Goal: Task Accomplishment & Management: Use online tool/utility

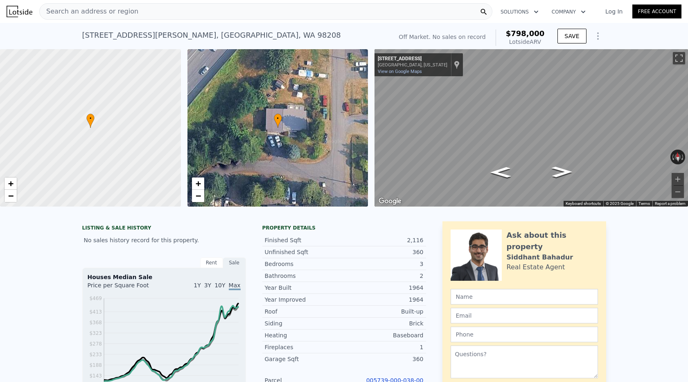
click at [120, 17] on div "Search an address or region" at bounding box center [89, 12] width 99 height 16
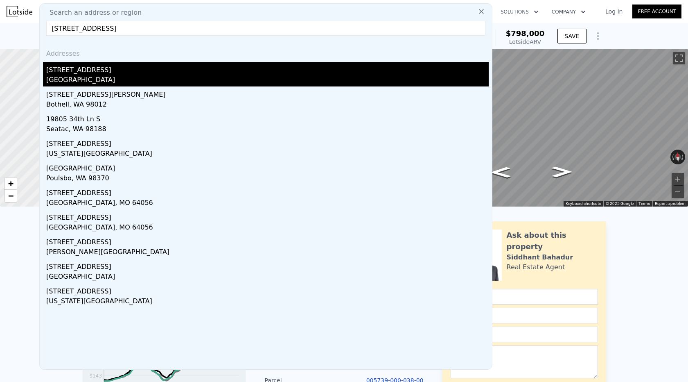
type input "[STREET_ADDRESS]"
click at [122, 82] on div "[GEOGRAPHIC_DATA]" at bounding box center [267, 80] width 443 height 11
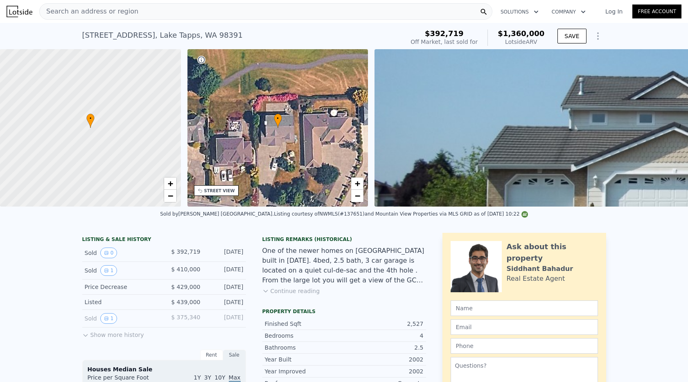
click at [103, 14] on span "Search an address or region" at bounding box center [89, 12] width 99 height 10
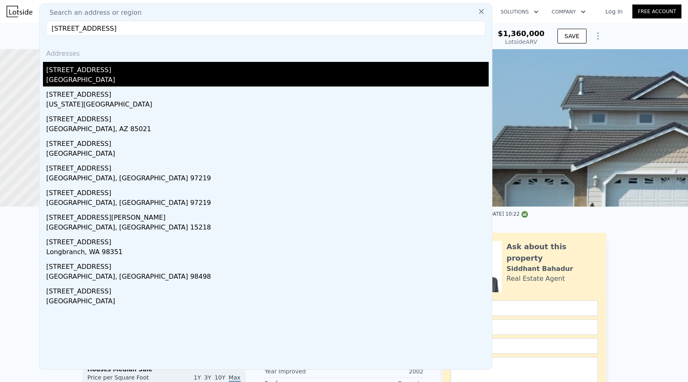
type input "[STREET_ADDRESS]"
click at [105, 71] on div "[STREET_ADDRESS]" at bounding box center [267, 68] width 443 height 13
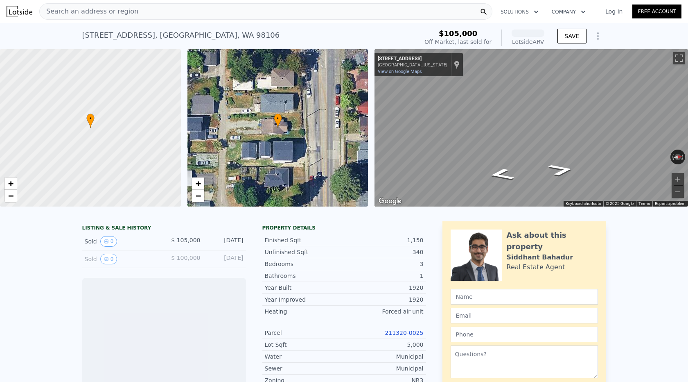
scroll to position [195, 0]
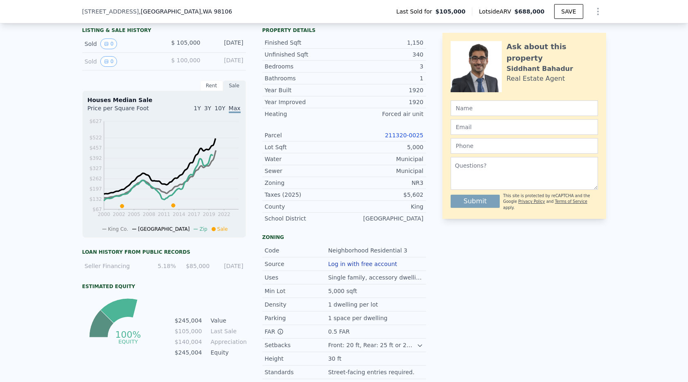
click at [401, 133] on link "211320-0025" at bounding box center [404, 135] width 38 height 7
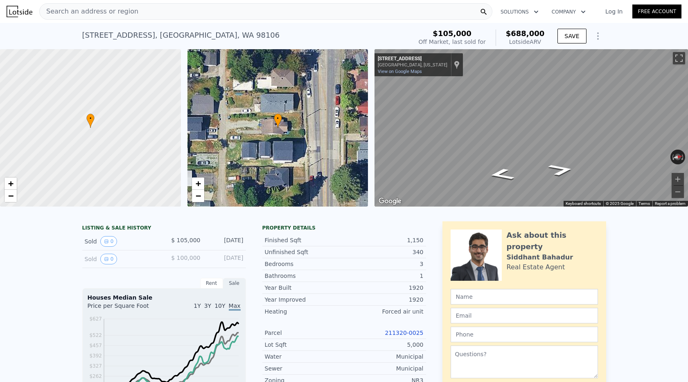
scroll to position [0, 0]
click at [137, 13] on div "Search an address or region" at bounding box center [265, 11] width 453 height 16
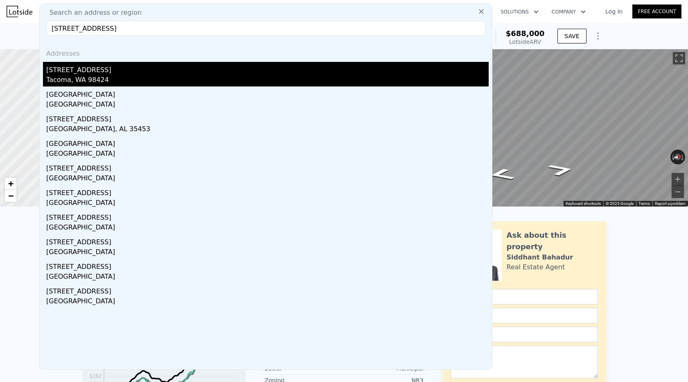
type input "[STREET_ADDRESS]"
click at [115, 71] on div "[STREET_ADDRESS]" at bounding box center [267, 68] width 443 height 13
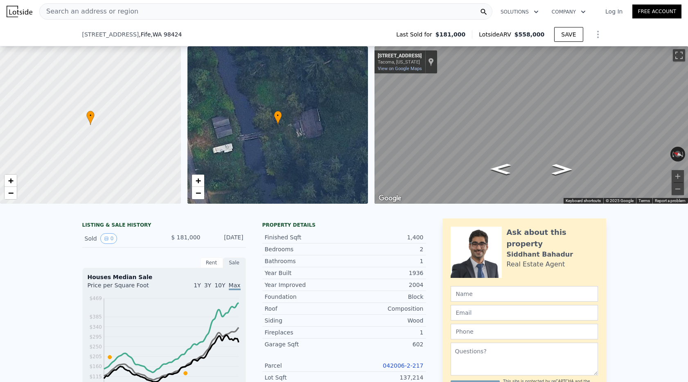
scroll to position [143, 0]
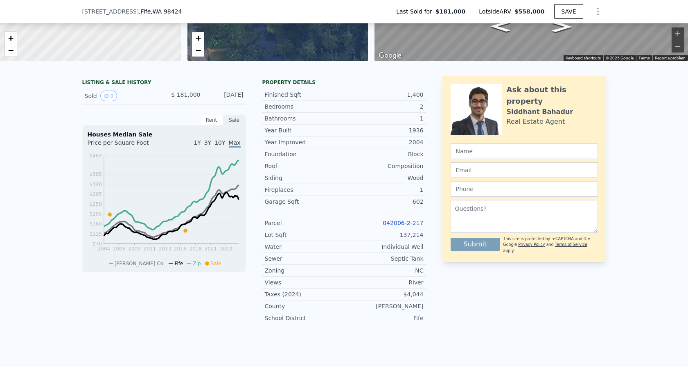
click at [400, 222] on link "042006-2-217" at bounding box center [403, 223] width 41 height 7
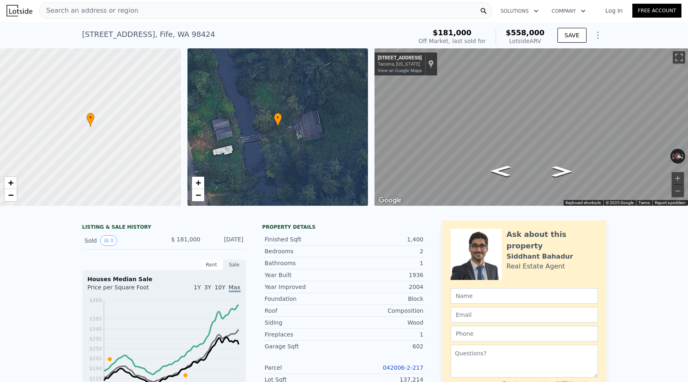
scroll to position [2, 0]
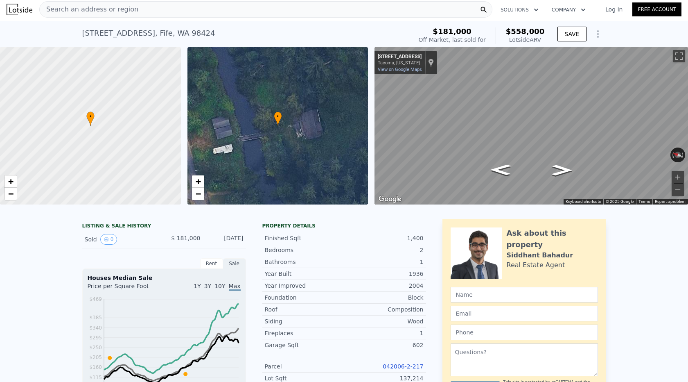
click at [112, 17] on div "Search an address or region" at bounding box center [265, 9] width 453 height 16
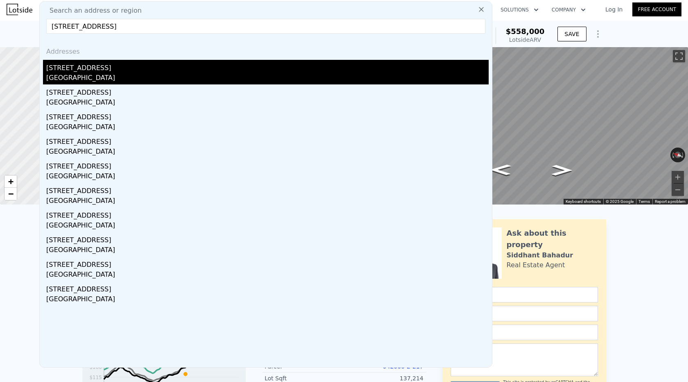
type input "[STREET_ADDRESS]"
click at [100, 79] on div "[GEOGRAPHIC_DATA]" at bounding box center [267, 78] width 443 height 11
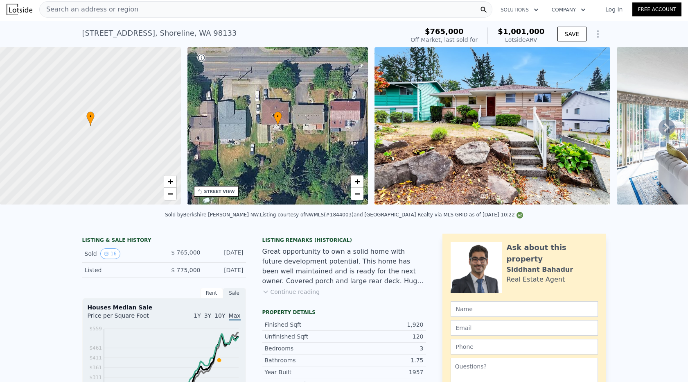
click at [113, 7] on span "Search an address or region" at bounding box center [89, 10] width 99 height 10
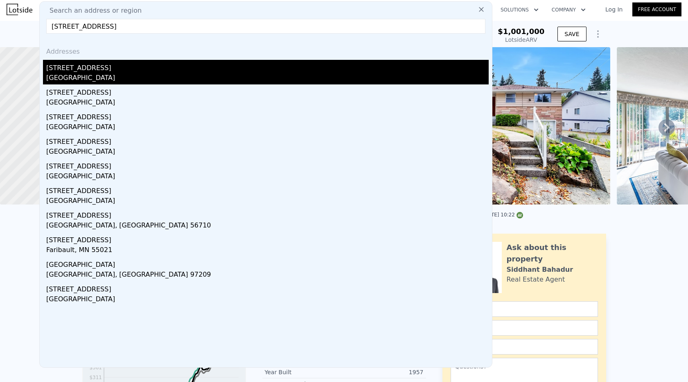
type input "[STREET_ADDRESS]"
click at [118, 71] on div "[STREET_ADDRESS]" at bounding box center [267, 66] width 443 height 13
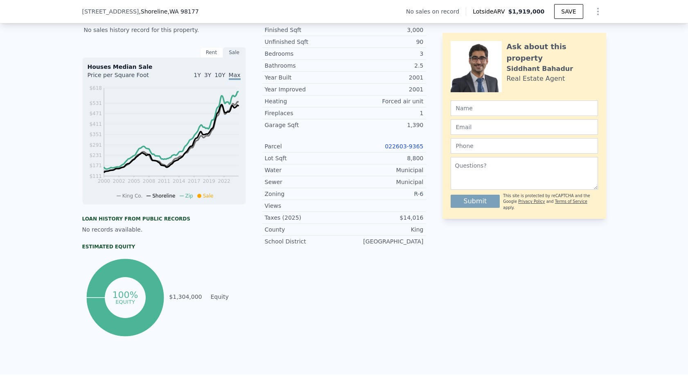
scroll to position [187, 0]
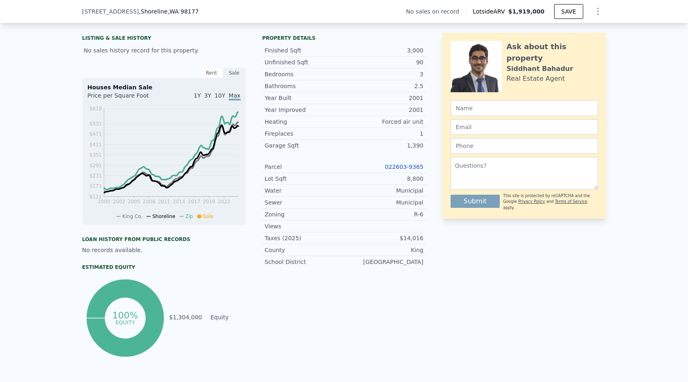
click at [394, 165] on link "022603-9365" at bounding box center [404, 166] width 38 height 7
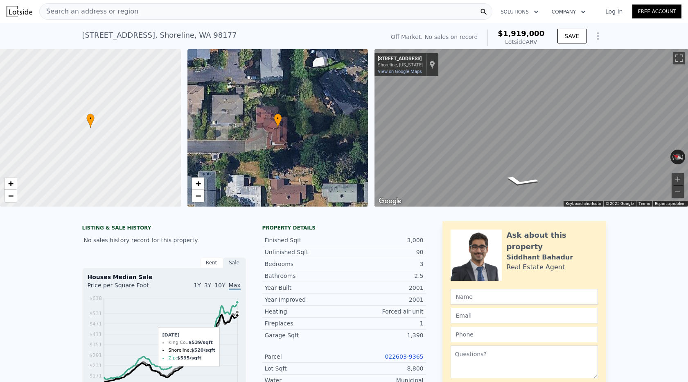
scroll to position [0, 0]
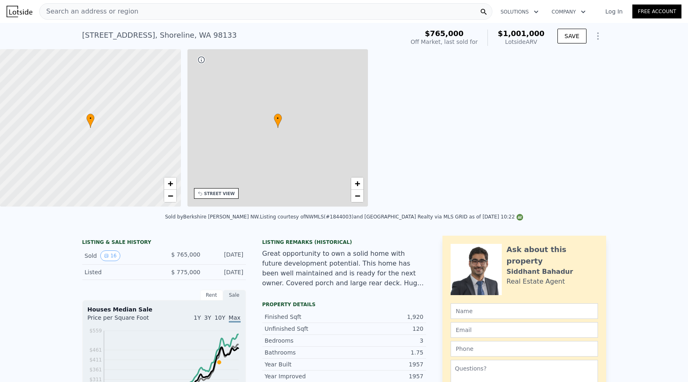
type input "$ 1,001,000"
type input "6"
type input "2"
type input "1"
type input "2.75"
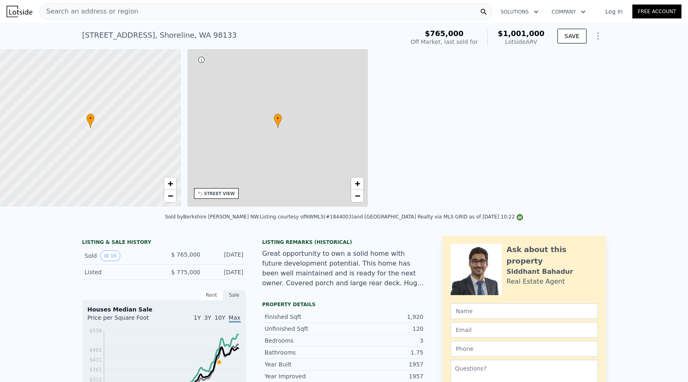
type input "1400"
type input "2280"
type input "5269"
type input "10182"
type input "$ 104,364"
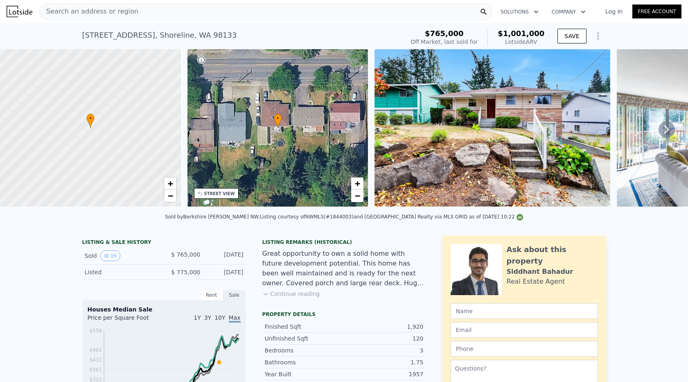
click at [308, 297] on button "Continue reading" at bounding box center [292, 294] width 58 height 8
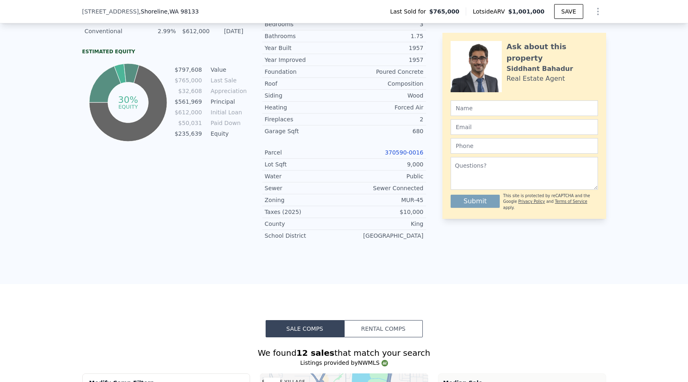
scroll to position [274, 0]
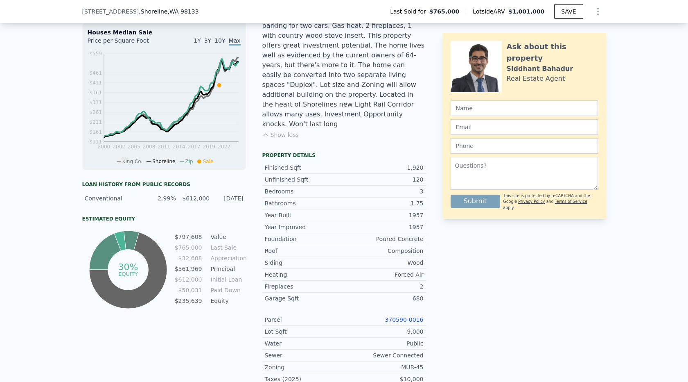
click at [408, 316] on link "370590-0016" at bounding box center [404, 319] width 38 height 7
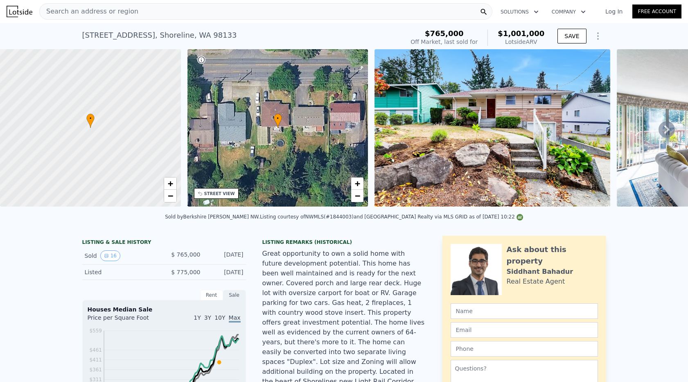
scroll to position [0, 0]
click at [135, 15] on div "Search an address or region" at bounding box center [265, 11] width 453 height 16
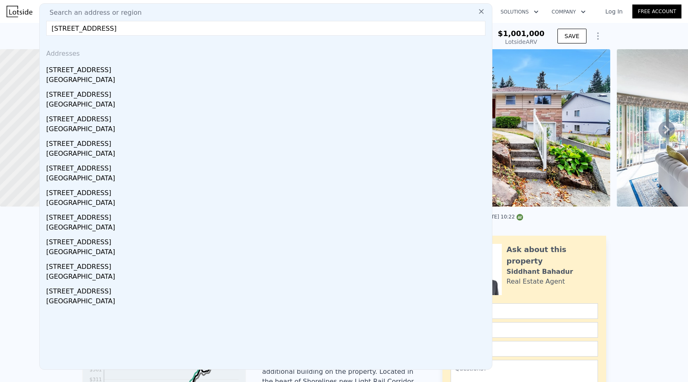
click at [63, 31] on input "[STREET_ADDRESS]" at bounding box center [265, 28] width 439 height 15
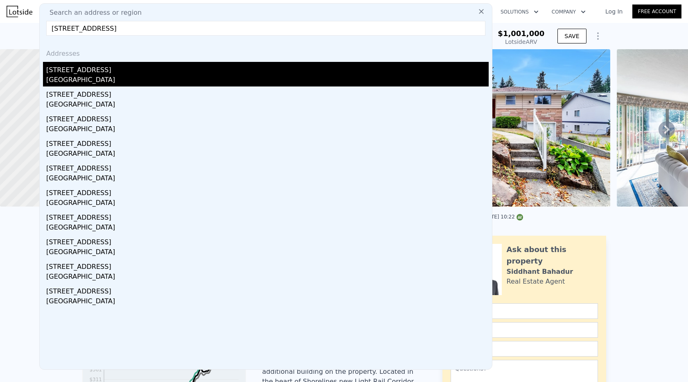
type input "[STREET_ADDRESS]"
click at [125, 67] on div "[STREET_ADDRESS]" at bounding box center [267, 68] width 443 height 13
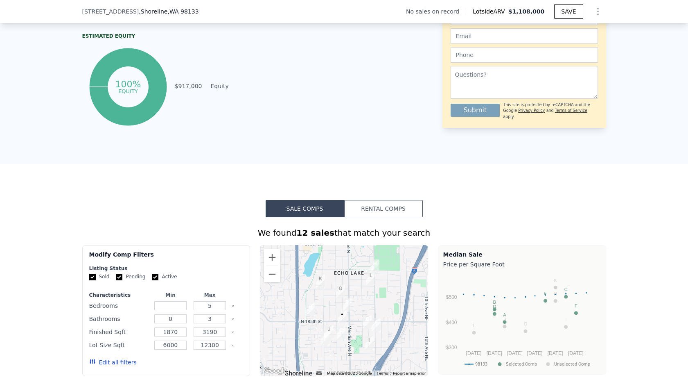
scroll to position [189, 0]
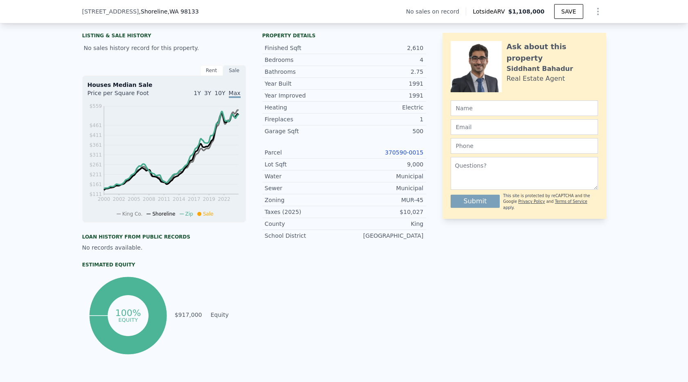
click at [408, 150] on link "370590-0015" at bounding box center [404, 152] width 38 height 7
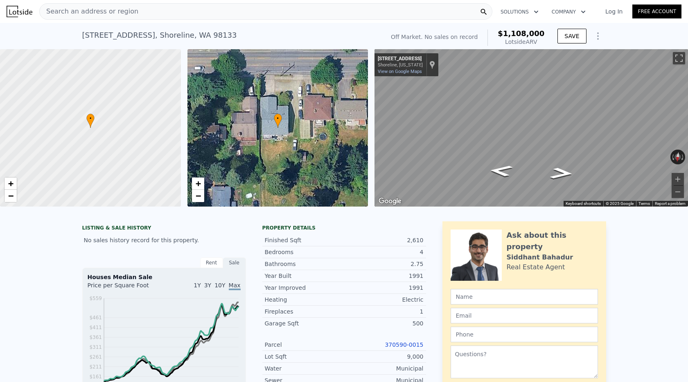
scroll to position [0, 0]
drag, startPoint x: 77, startPoint y: 34, endPoint x: 222, endPoint y: 36, distance: 145.0
click at [222, 36] on div "[STREET_ADDRESS] No sales on record (~ARV $1.108m ) Off Market. No sales on rec…" at bounding box center [344, 36] width 688 height 26
copy div "[STREET_ADDRESS] No sales on record (~ARV $1.108m )"
click at [680, 179] on button "Zoom in" at bounding box center [678, 179] width 12 height 12
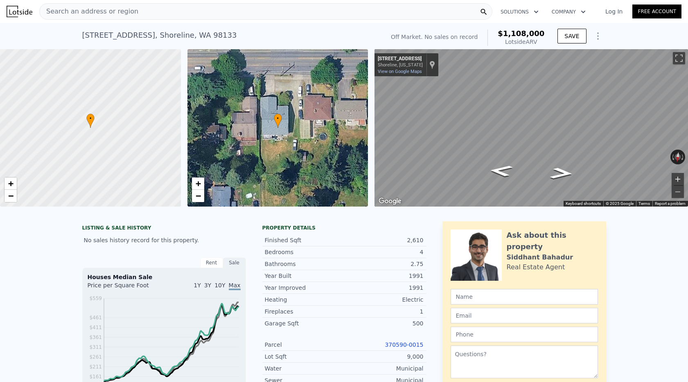
click at [680, 179] on button "Zoom in" at bounding box center [678, 179] width 12 height 12
click at [677, 189] on button "Zoom out" at bounding box center [678, 192] width 12 height 12
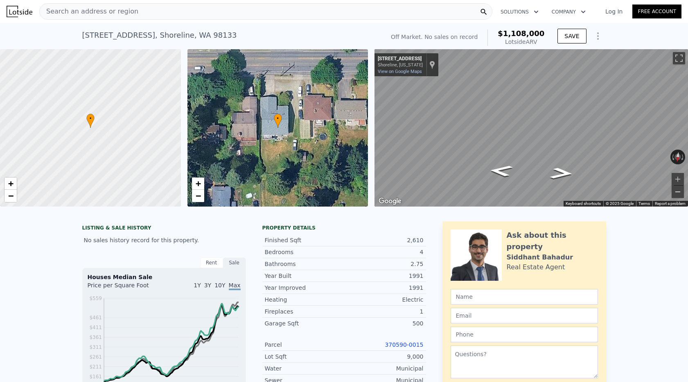
click at [677, 189] on button "Zoom out" at bounding box center [678, 192] width 12 height 12
click at [677, 180] on button "Zoom in" at bounding box center [678, 179] width 12 height 12
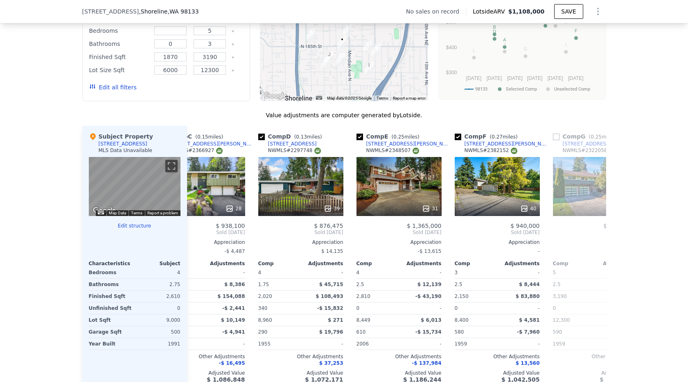
scroll to position [767, 0]
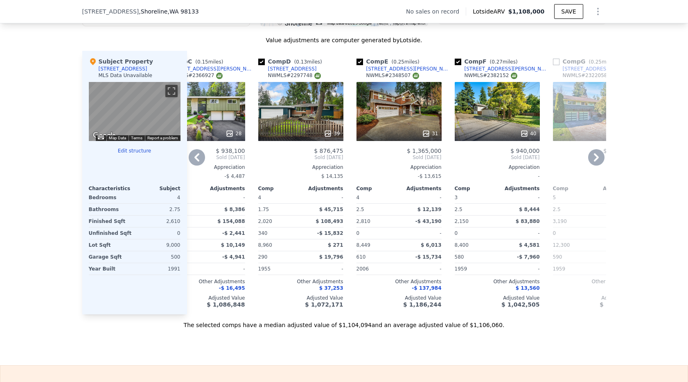
click at [411, 114] on div "31" at bounding box center [399, 111] width 85 height 59
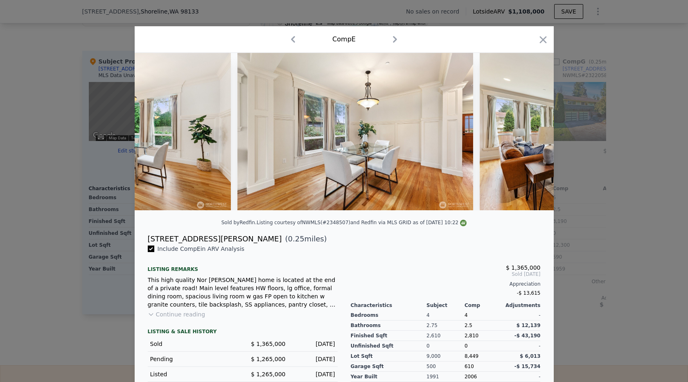
scroll to position [0, 1227]
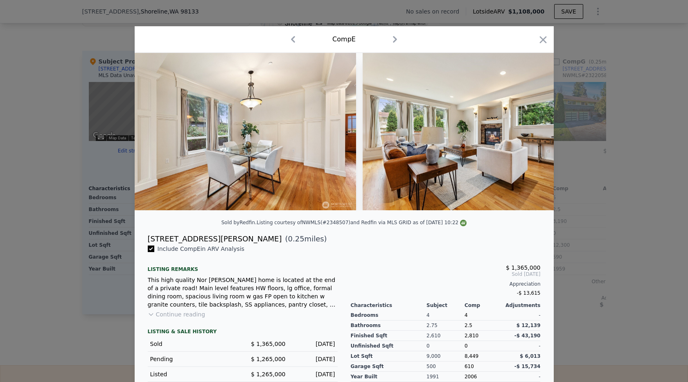
click at [541, 43] on icon "button" at bounding box center [543, 39] width 7 height 7
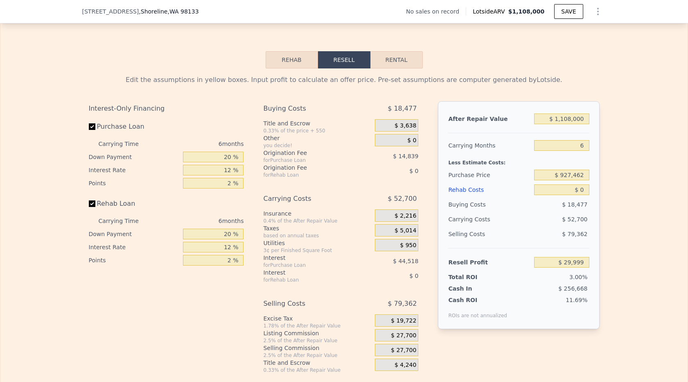
scroll to position [1150, 0]
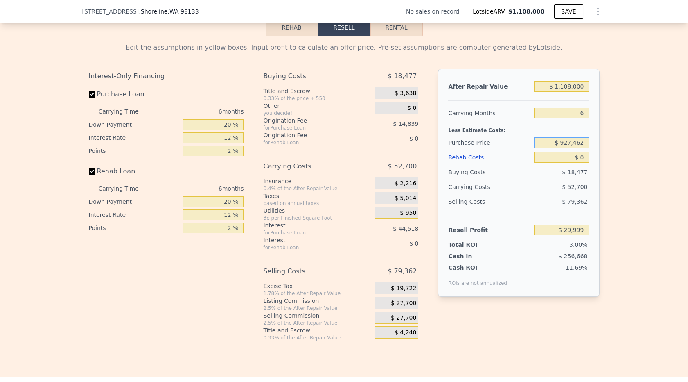
click at [579, 139] on input "$ 927,462" at bounding box center [561, 142] width 55 height 11
type input "$ 750,000"
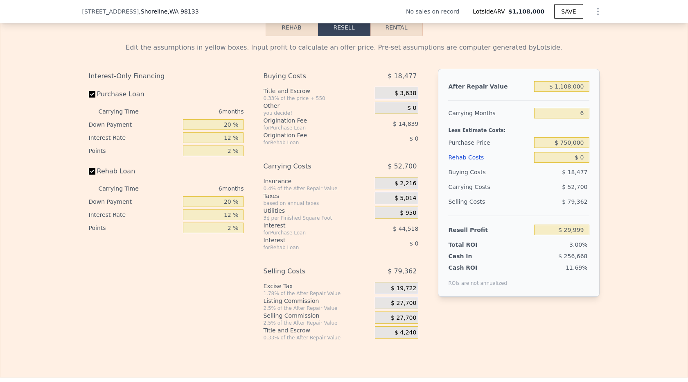
type input "$ 219,410"
click at [591, 109] on div "After Repair Value $ 1,108,000 Carrying Months 6 Less Estimate Costs: Purchase …" at bounding box center [518, 183] width 161 height 228
click at [584, 114] on input "6" at bounding box center [561, 113] width 55 height 11
type input "3"
type input "$ 241,500"
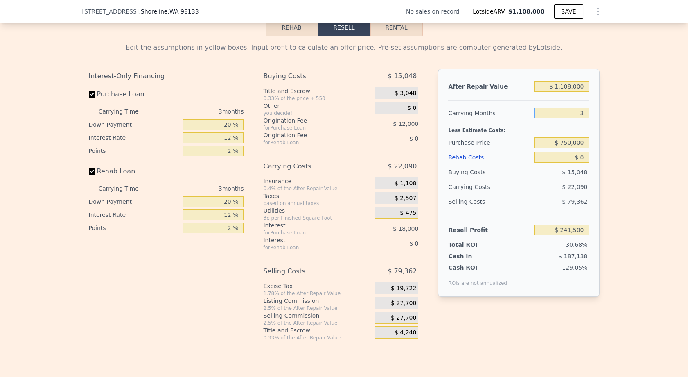
type input "3"
click at [584, 157] on input "$ 0" at bounding box center [561, 157] width 55 height 11
type input "$ 6"
type input "$ 241,494"
type input "$ 60"
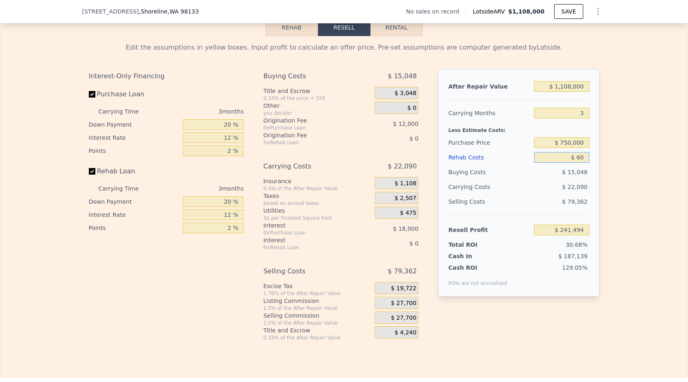
type input "$ 241,439"
type input "$ 600"
type input "$ 240,875"
type input "$ 60,000"
type input "$ 179,100"
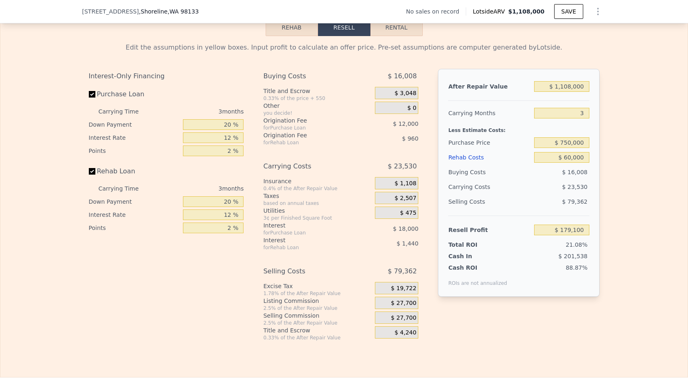
click at [519, 183] on div "$ 23,530" at bounding box center [546, 186] width 86 height 15
click at [567, 143] on input "$ 750,000" at bounding box center [561, 142] width 55 height 11
type input "$ 780,000"
click at [530, 173] on div "Buying Costs" at bounding box center [489, 172] width 83 height 15
type input "$ 147,801"
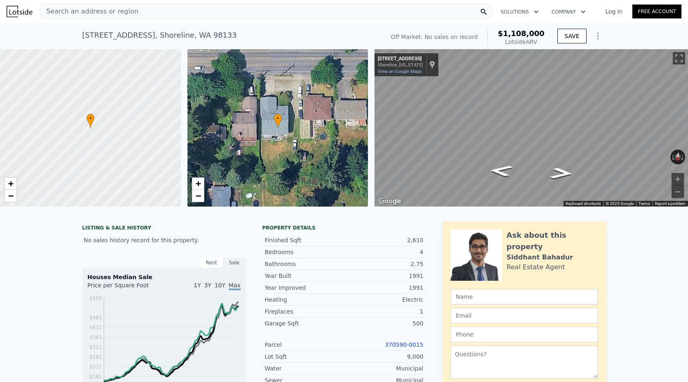
scroll to position [0, 0]
